Goal: Task Accomplishment & Management: Use online tool/utility

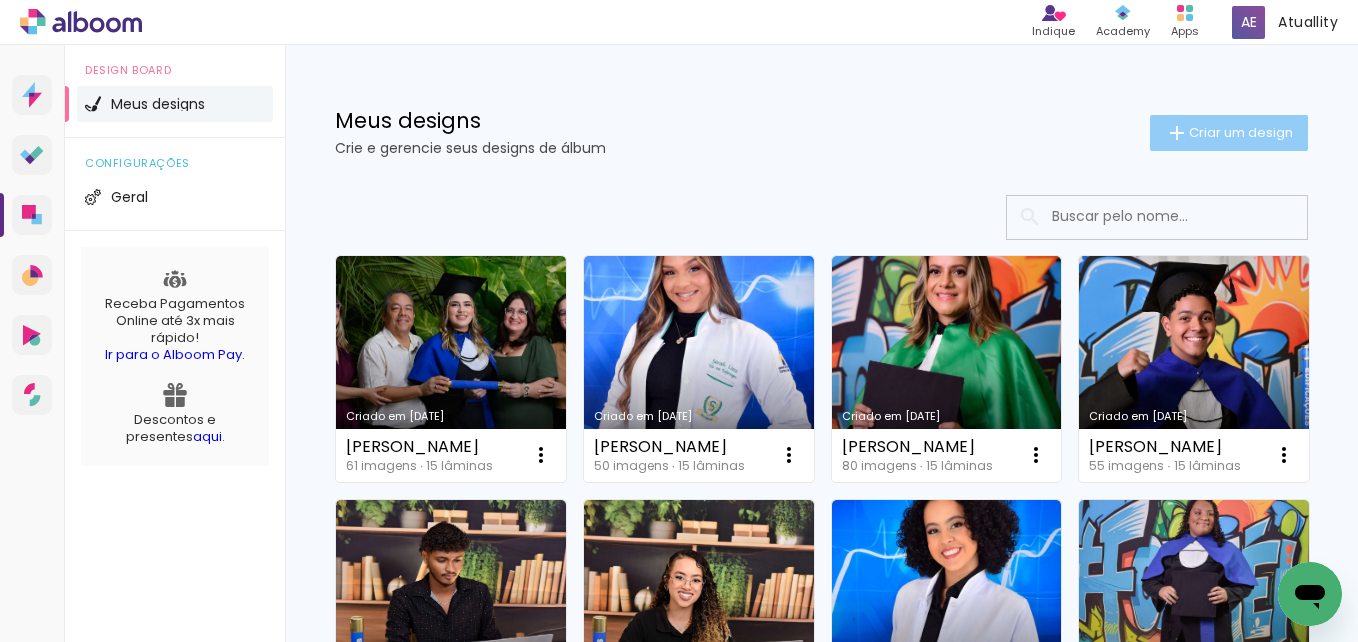
click at [1165, 136] on iron-icon at bounding box center [1177, 133] width 24 height 24
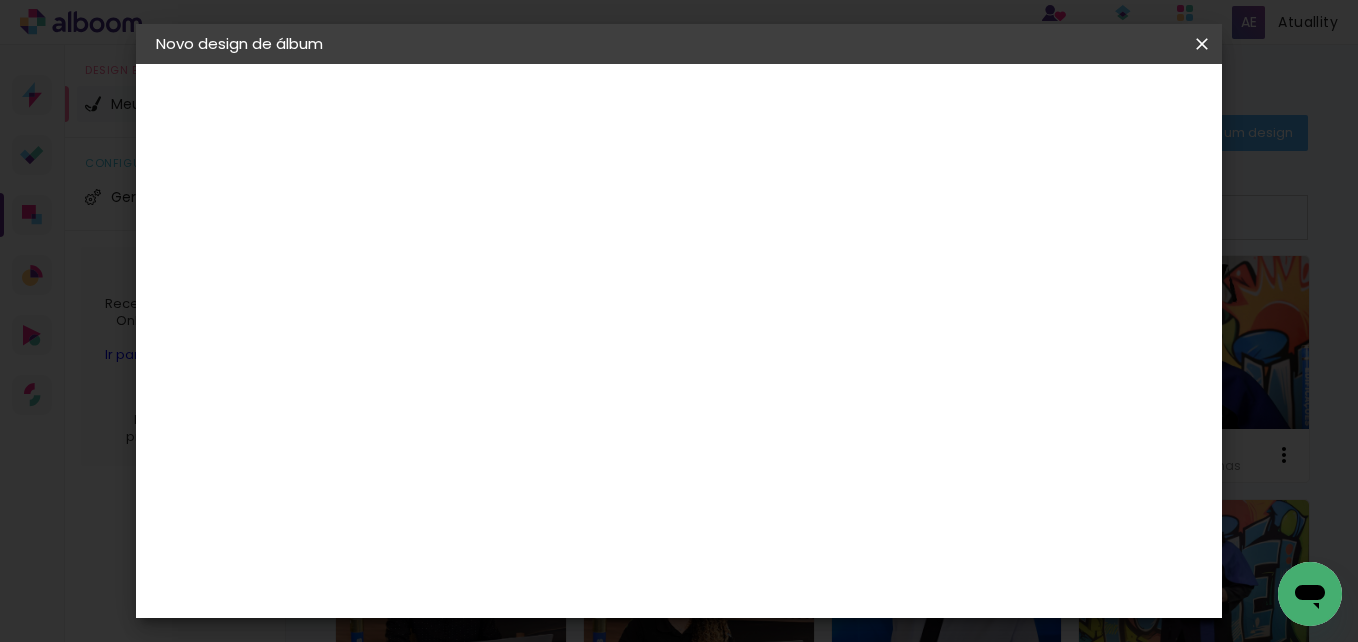
click at [483, 263] on input at bounding box center [483, 268] width 0 height 31
type input "Elizete [PERSON_NAME]"
type paper-input "Elizete [PERSON_NAME]"
click at [0, 0] on slot "Avançar" at bounding box center [0, 0] width 0 height 0
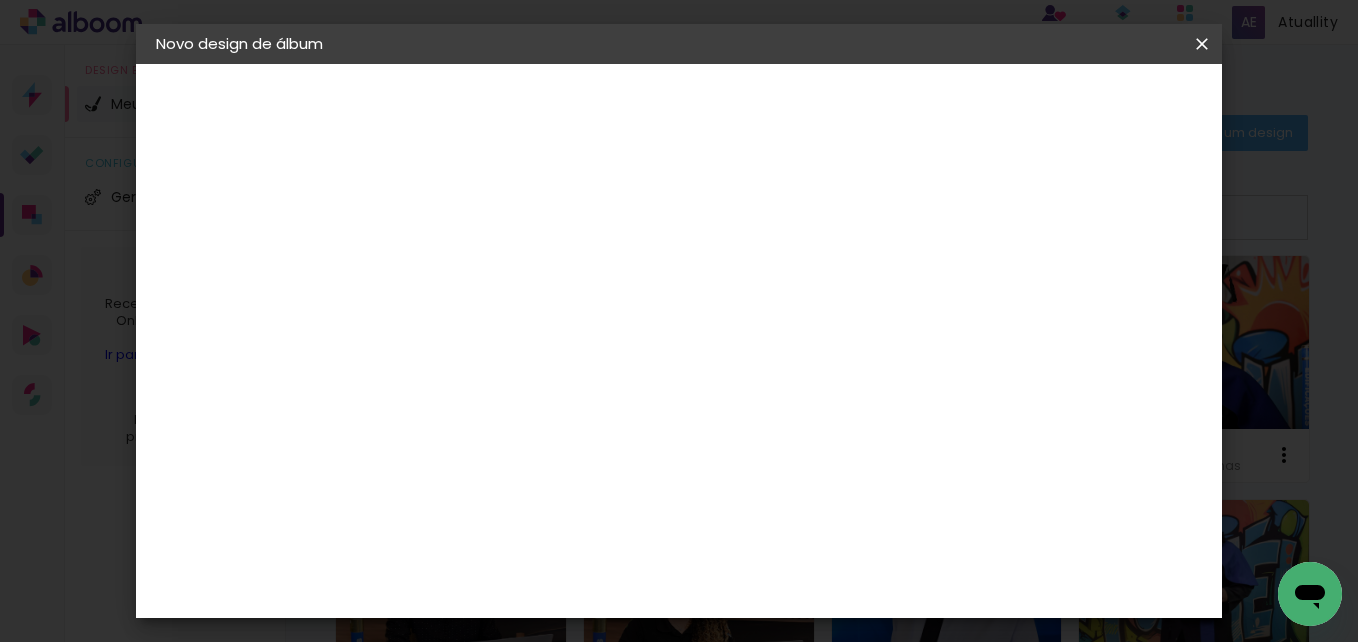
click at [615, 348] on input at bounding box center [534, 341] width 202 height 25
type input "via"
type paper-input "via"
click at [534, 450] on div "Viacolor" at bounding box center [501, 452] width 65 height 16
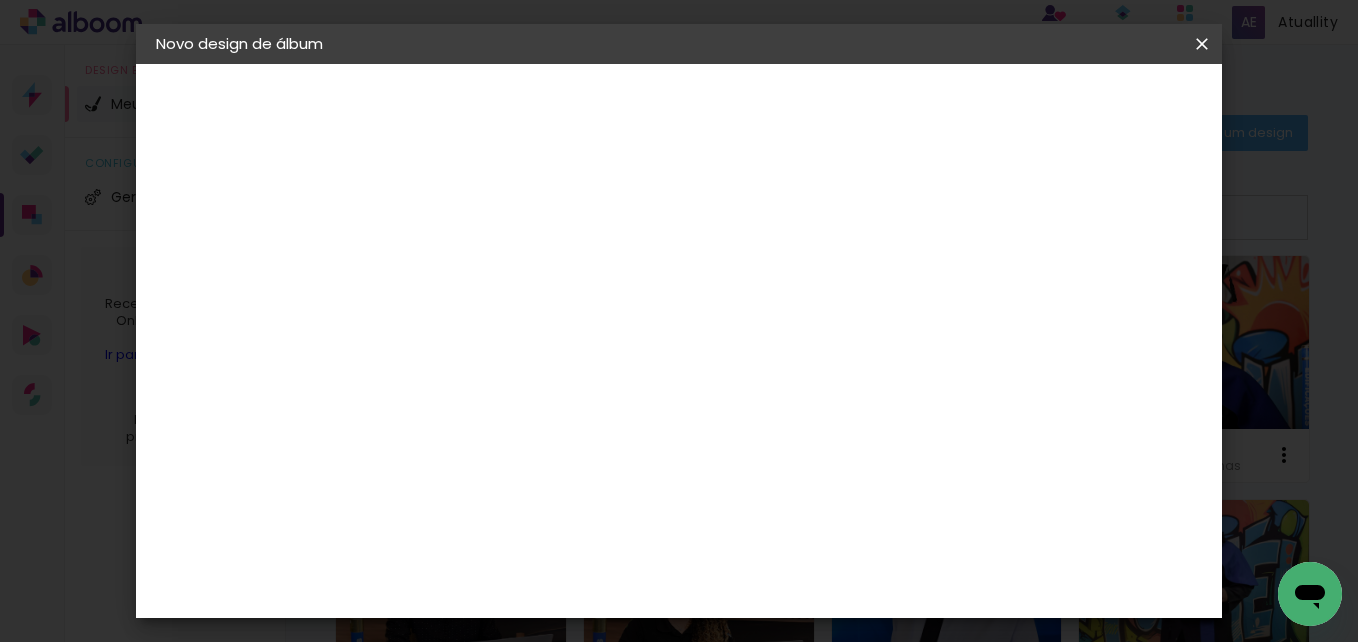
click at [0, 0] on slot "Avançar" at bounding box center [0, 0] width 0 height 0
click at [561, 337] on input "text" at bounding box center [522, 348] width 78 height 31
click at [750, 347] on paper-item "Padrão" at bounding box center [809, 332] width 400 height 40
type input "Padrão"
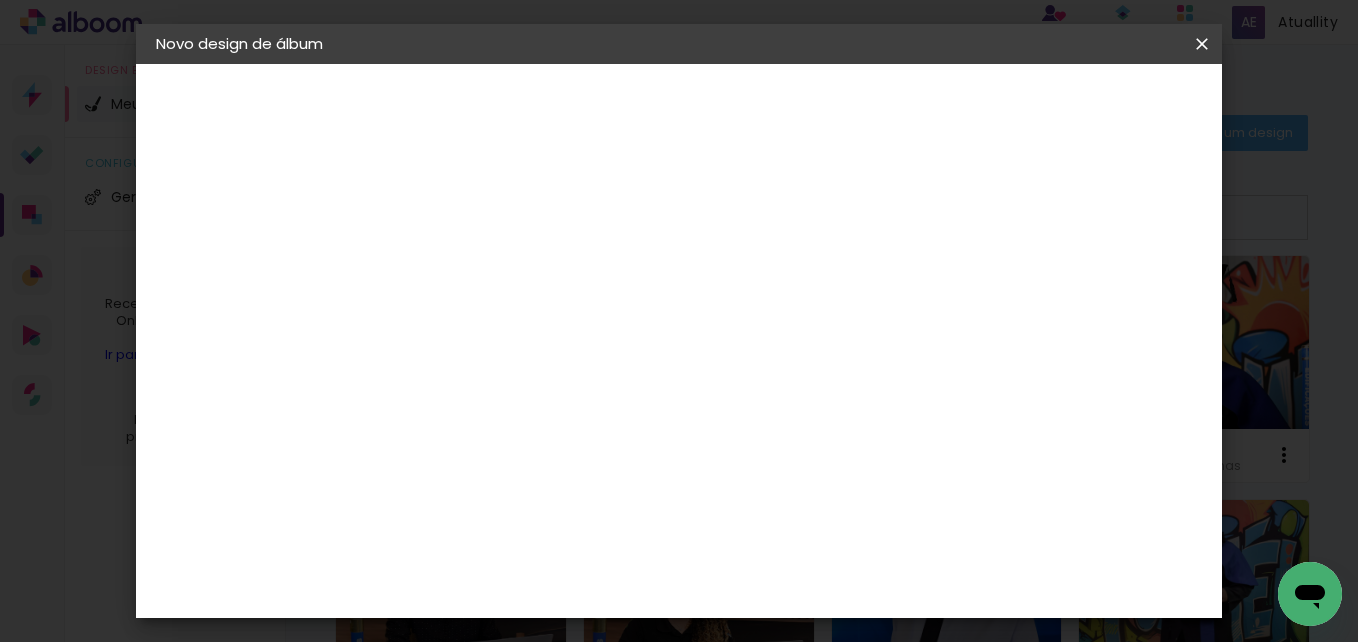
click at [809, 97] on paper-button "Avançar" at bounding box center [760, 106] width 98 height 34
click at [852, 113] on span "Iniciar design" at bounding box center [828, 113] width 47 height 28
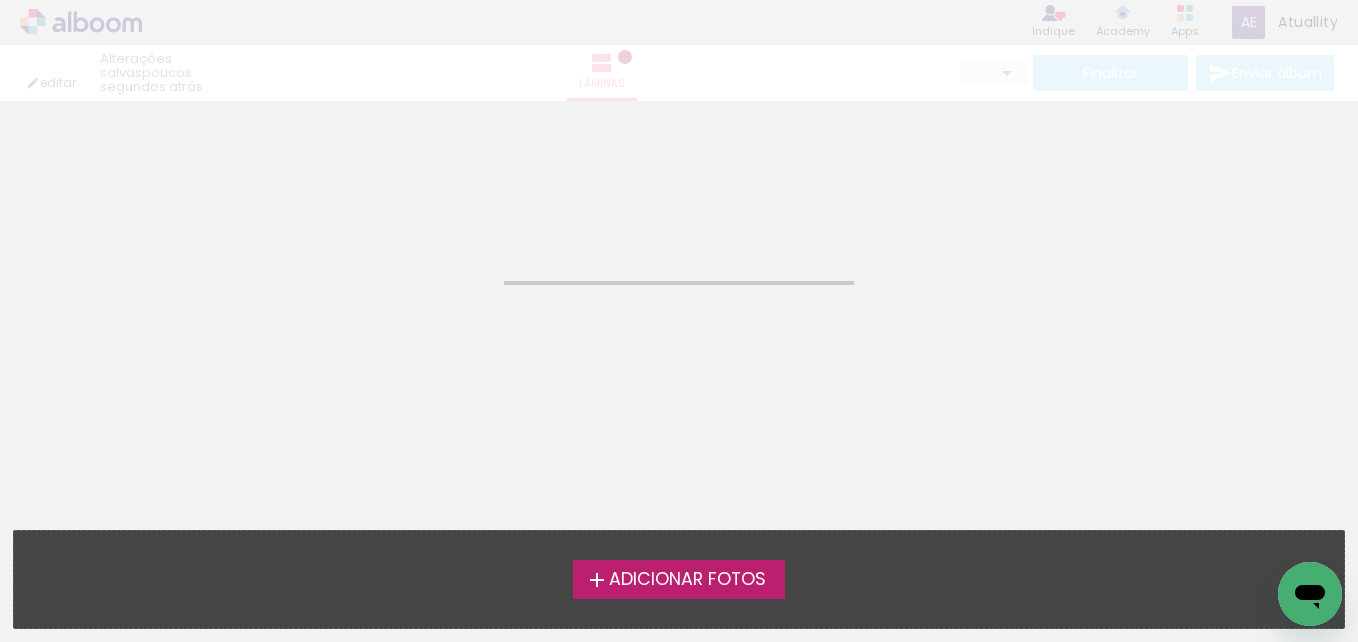
click at [686, 576] on span "Adicionar Fotos" at bounding box center [687, 580] width 157 height 18
click at [0, 0] on input "file" at bounding box center [0, 0] width 0 height 0
